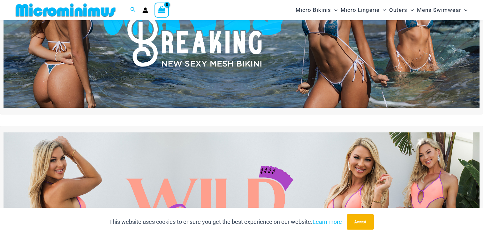
scroll to position [26, 0]
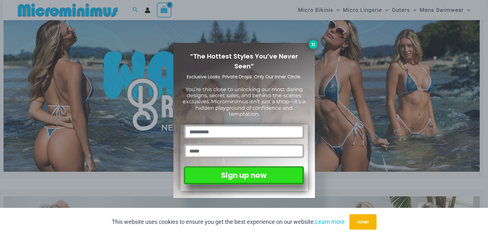
click at [312, 43] on icon at bounding box center [313, 44] width 6 height 6
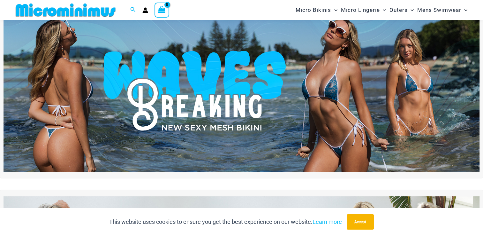
click at [203, 84] on img at bounding box center [242, 91] width 476 height 162
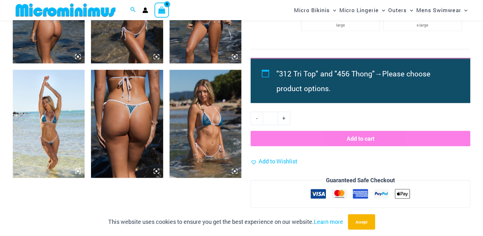
scroll to position [505, 0]
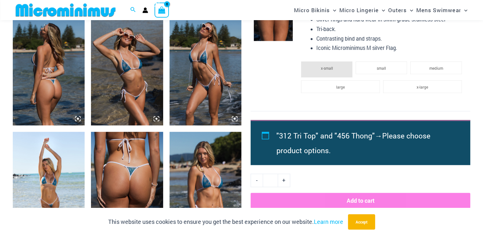
click at [126, 84] on img at bounding box center [127, 71] width 72 height 108
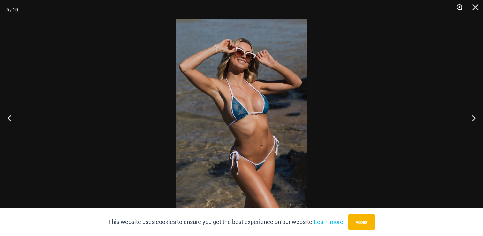
click at [459, 7] on button "Zoom" at bounding box center [457, 9] width 16 height 19
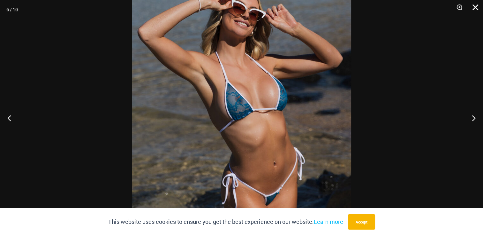
click at [474, 8] on button "Close" at bounding box center [473, 9] width 16 height 19
